Goal: Task Accomplishment & Management: Complete application form

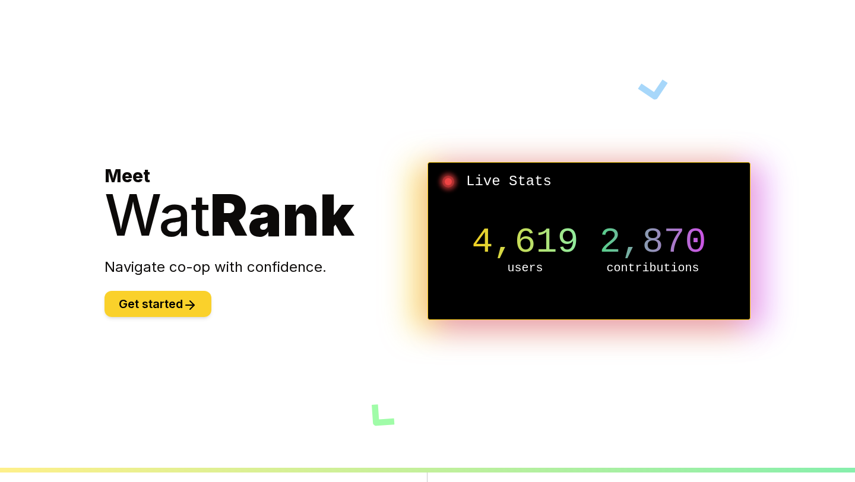
click at [134, 309] on button "Get started" at bounding box center [157, 304] width 107 height 26
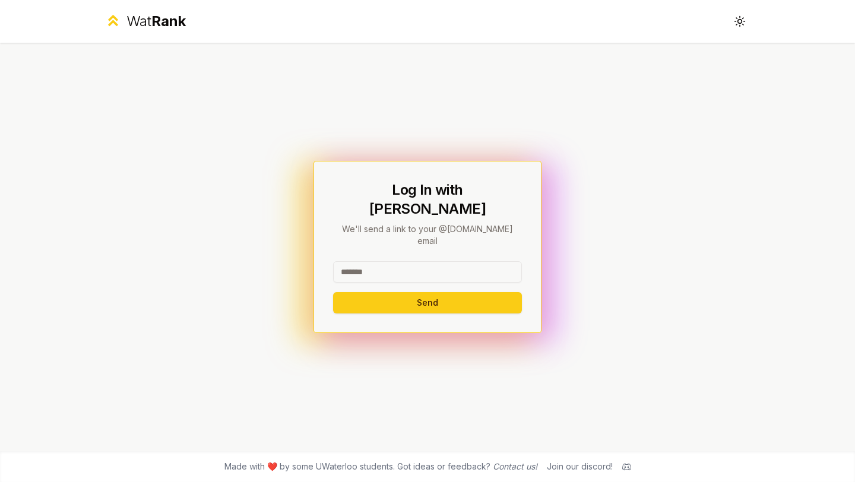
click at [414, 261] on input at bounding box center [427, 271] width 189 height 21
